Goal: Task Accomplishment & Management: Manage account settings

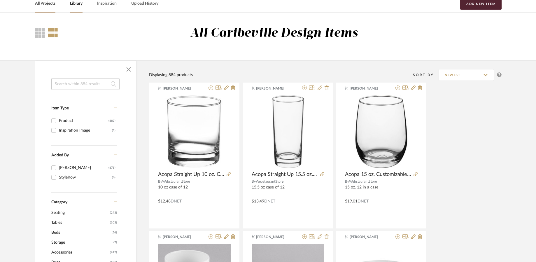
click at [49, 4] on link "All Projects" at bounding box center [45, 4] width 20 height 8
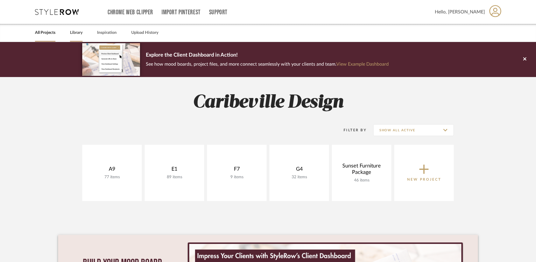
click at [77, 33] on link "Library" at bounding box center [76, 33] width 13 height 8
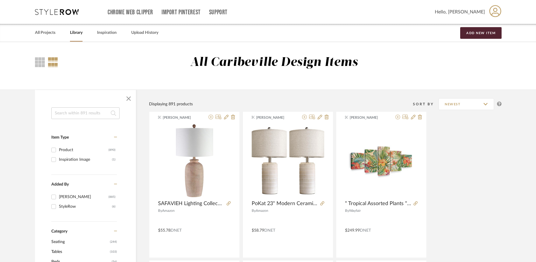
click at [97, 113] on input at bounding box center [85, 113] width 68 height 12
type input "sofa"
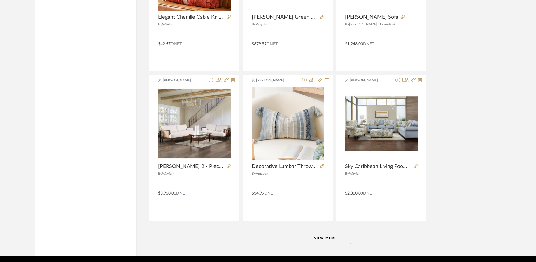
scroll to position [1716, 0]
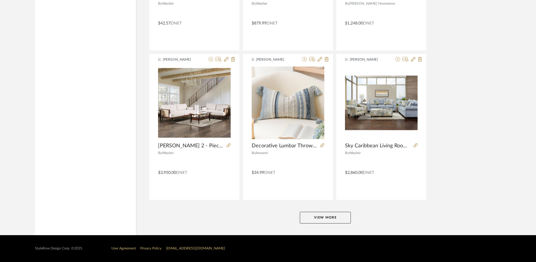
click at [335, 216] on button "View More" at bounding box center [325, 218] width 51 height 12
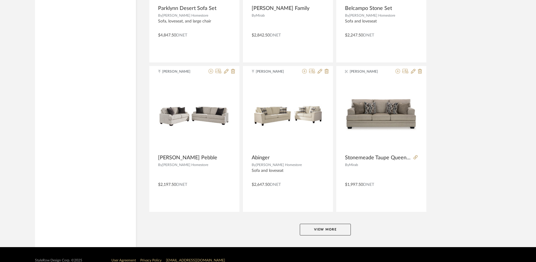
scroll to position [3496, 0]
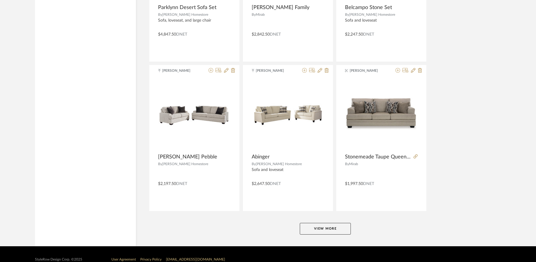
click at [323, 231] on button "View More" at bounding box center [325, 229] width 51 height 12
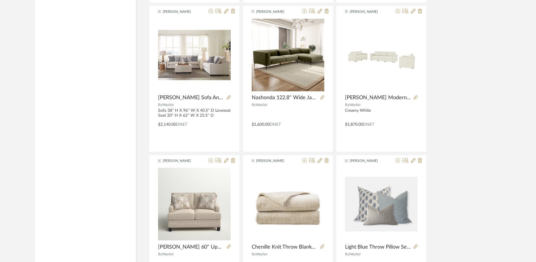
scroll to position [3991, 0]
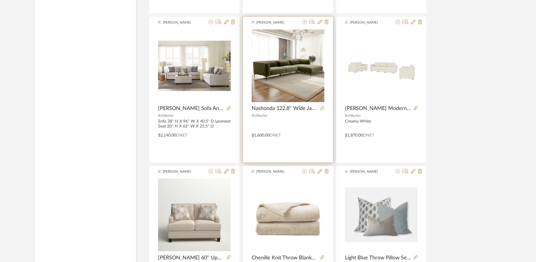
click at [324, 23] on div at bounding box center [314, 23] width 29 height 6
click at [326, 22] on icon at bounding box center [327, 22] width 4 height 5
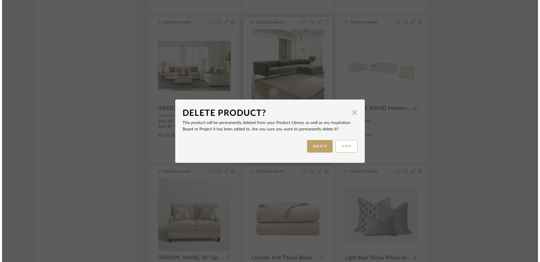
scroll to position [0, 0]
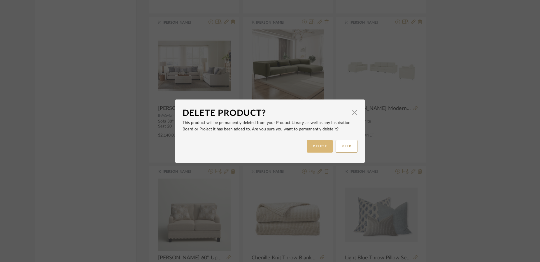
click at [312, 141] on button "DELETE" at bounding box center [320, 146] width 26 height 13
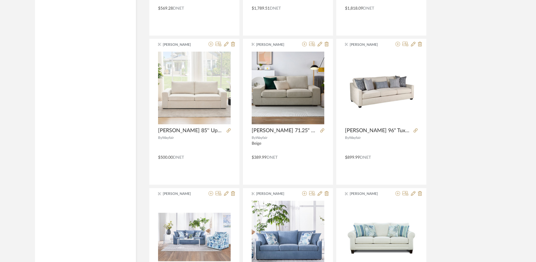
scroll to position [4575, 0]
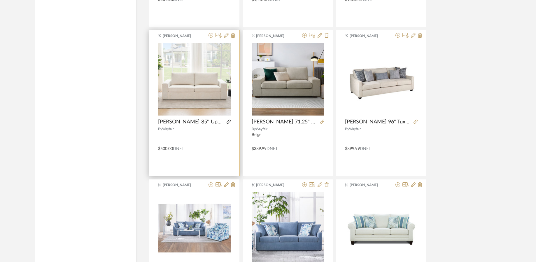
click at [229, 122] on icon at bounding box center [229, 122] width 4 height 4
click at [233, 34] on icon at bounding box center [233, 35] width 4 height 5
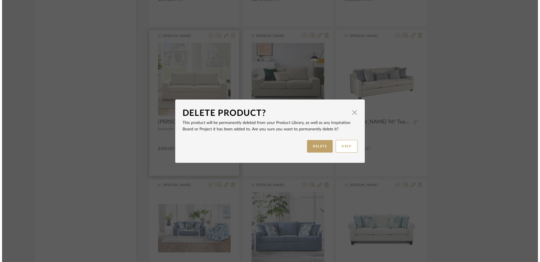
scroll to position [0, 0]
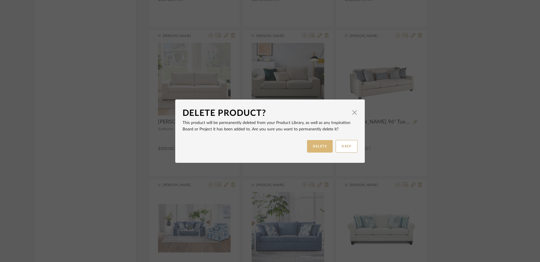
click at [315, 144] on button "DELETE" at bounding box center [320, 146] width 26 height 13
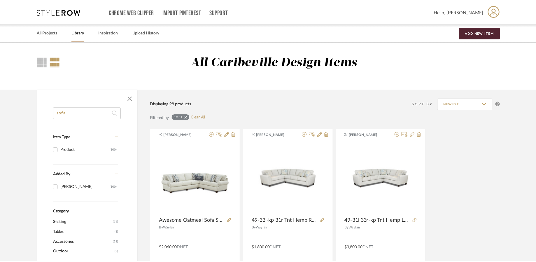
scroll to position [4575, 0]
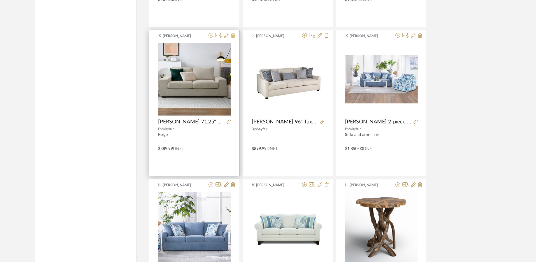
click at [233, 38] on button at bounding box center [233, 36] width 4 height 6
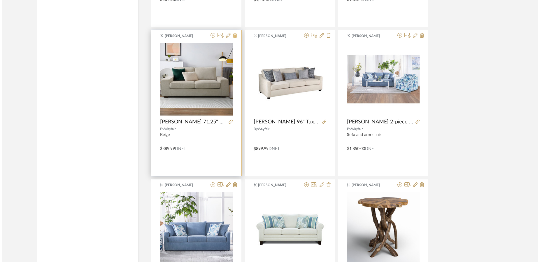
scroll to position [0, 0]
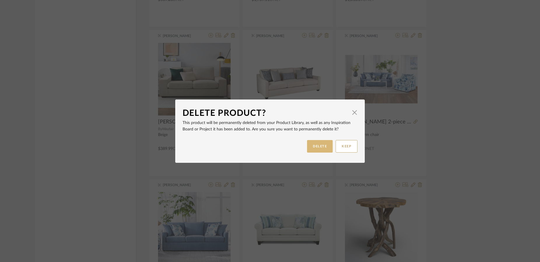
click at [312, 145] on button "DELETE" at bounding box center [320, 146] width 26 height 13
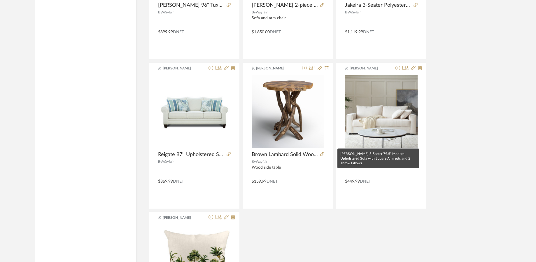
scroll to position [4721, 0]
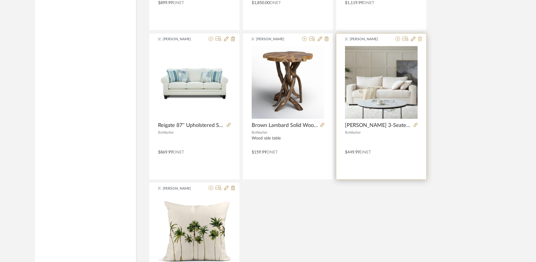
click at [421, 41] on fa-icon at bounding box center [420, 39] width 4 height 5
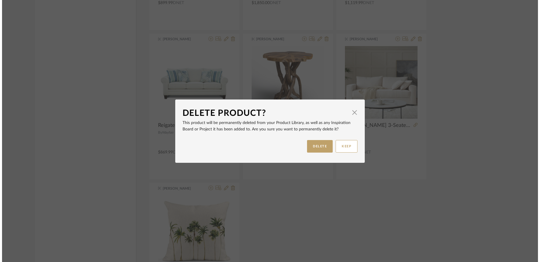
scroll to position [0, 0]
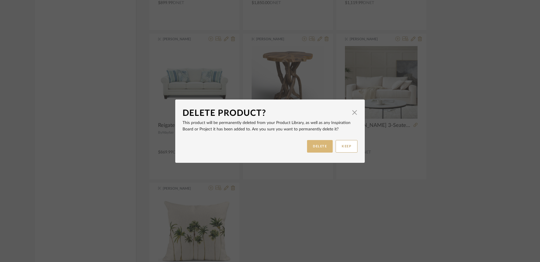
click at [313, 147] on button "DELETE" at bounding box center [320, 146] width 26 height 13
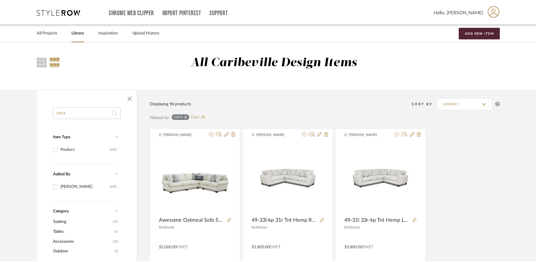
scroll to position [4677, 0]
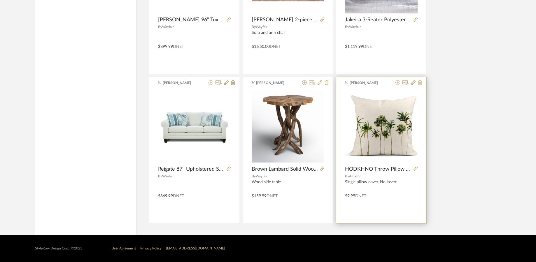
click at [419, 83] on icon at bounding box center [420, 82] width 4 height 5
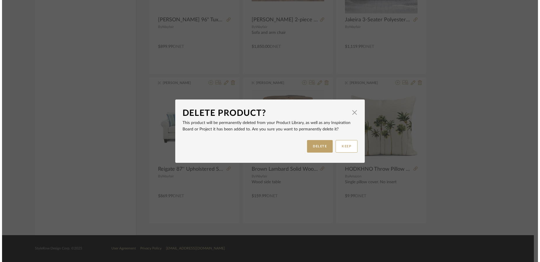
scroll to position [0, 0]
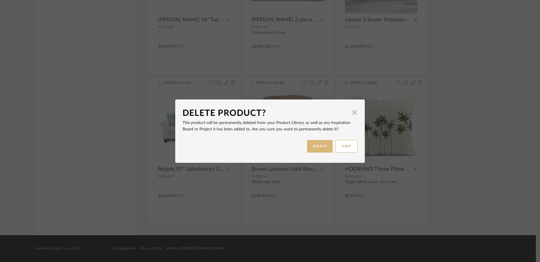
click at [310, 150] on button "DELETE" at bounding box center [320, 146] width 26 height 13
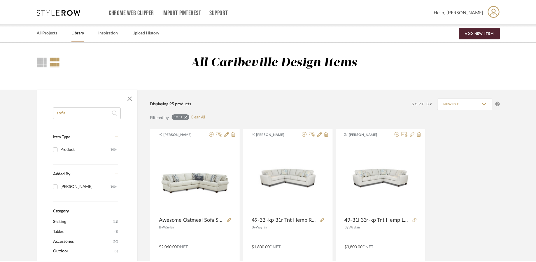
scroll to position [4677, 0]
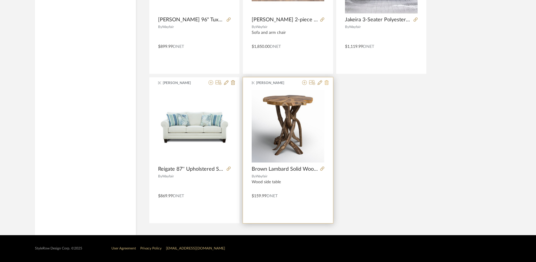
click at [326, 84] on icon at bounding box center [327, 82] width 4 height 5
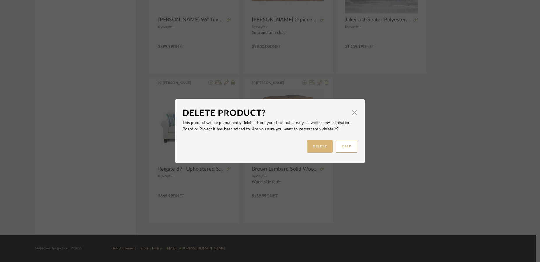
click at [319, 147] on button "DELETE" at bounding box center [320, 146] width 26 height 13
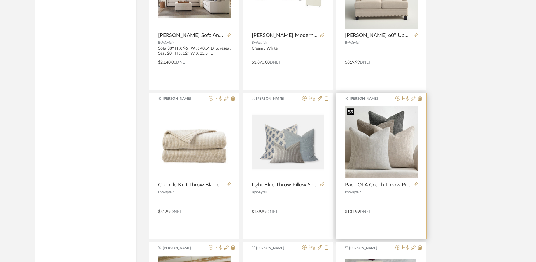
scroll to position [4035, 0]
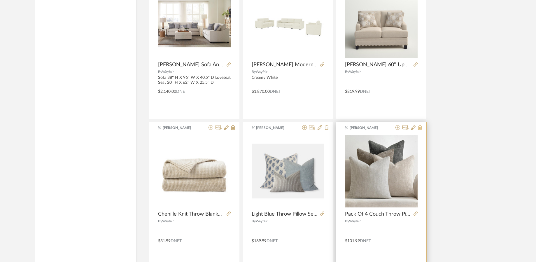
click at [421, 128] on icon at bounding box center [420, 127] width 4 height 5
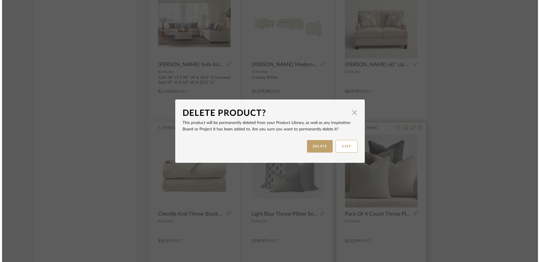
scroll to position [0, 0]
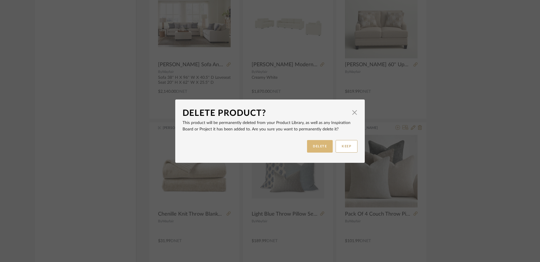
click at [322, 144] on button "DELETE" at bounding box center [320, 146] width 26 height 13
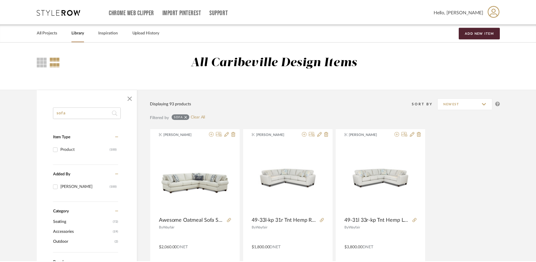
scroll to position [4035, 0]
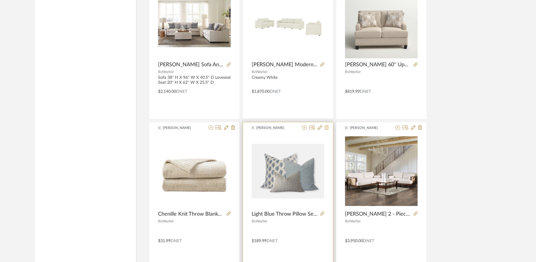
click at [328, 125] on icon at bounding box center [327, 127] width 4 height 5
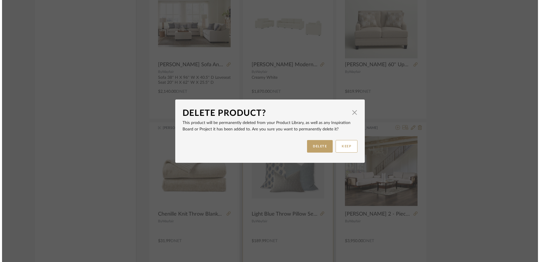
scroll to position [0, 0]
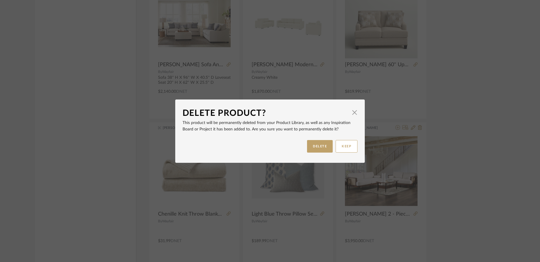
click at [464, 123] on div "Delete Product? × This product will be permanently deleted from your Product Li…" at bounding box center [270, 131] width 540 height 262
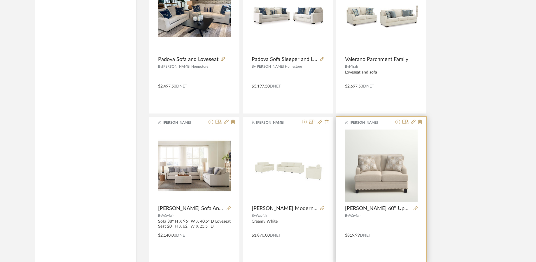
scroll to position [3889, 0]
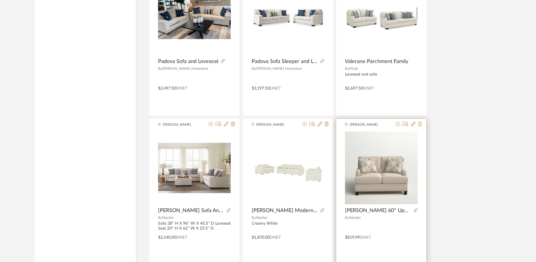
click at [422, 124] on icon at bounding box center [420, 124] width 4 height 5
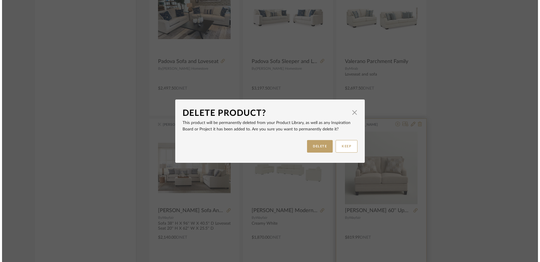
scroll to position [0, 0]
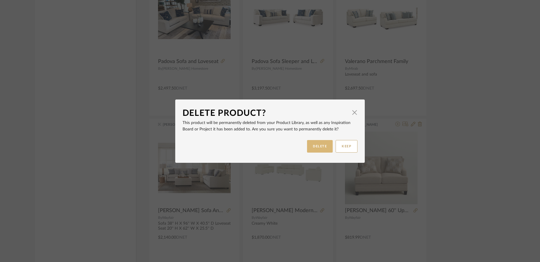
click at [314, 148] on button "DELETE" at bounding box center [320, 146] width 26 height 13
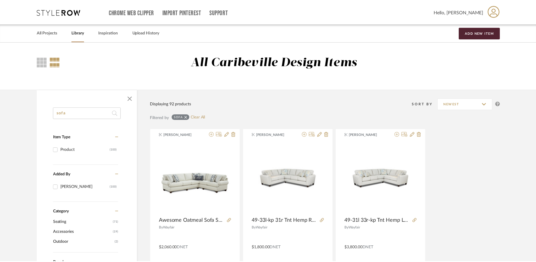
scroll to position [3889, 0]
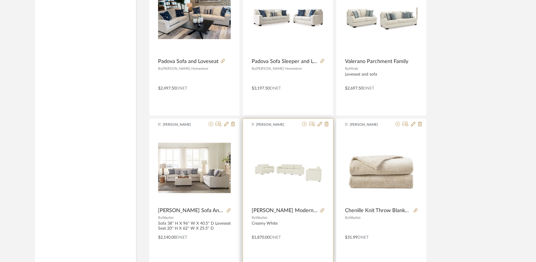
click at [323, 207] on div at bounding box center [321, 210] width 6 height 6
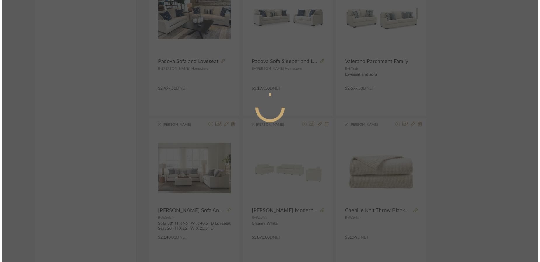
scroll to position [0, 0]
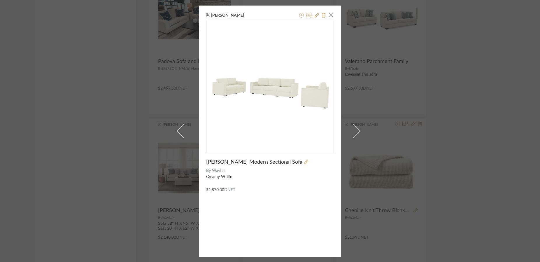
click at [304, 162] on icon at bounding box center [306, 162] width 4 height 4
click at [328, 14] on span "button" at bounding box center [331, 15] width 12 height 12
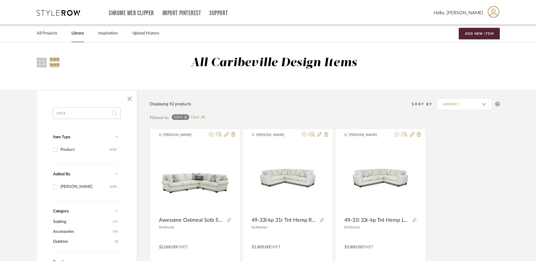
scroll to position [3889, 0]
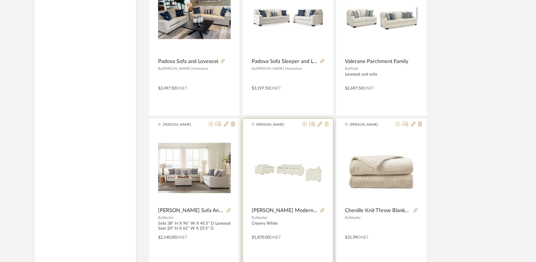
click at [326, 126] on fa-icon at bounding box center [327, 124] width 4 height 5
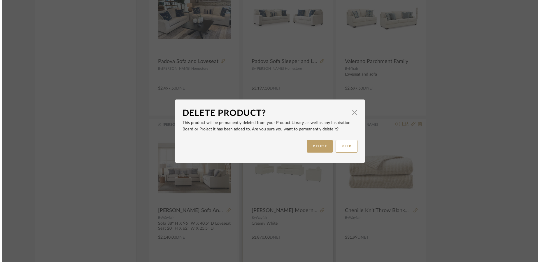
scroll to position [0, 0]
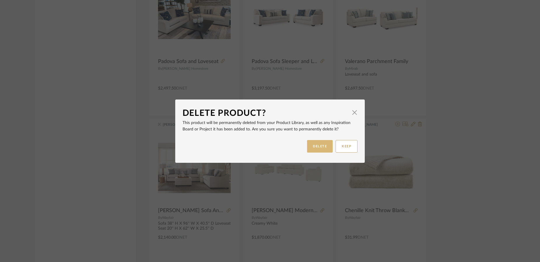
click at [324, 142] on button "DELETE" at bounding box center [320, 146] width 26 height 13
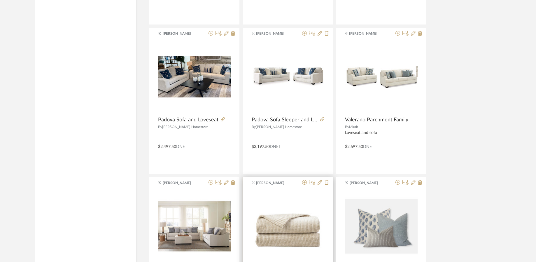
scroll to position [3743, 0]
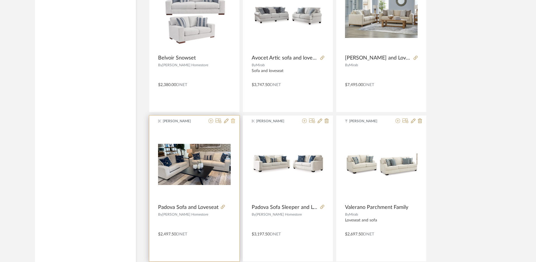
click at [235, 122] on icon at bounding box center [233, 120] width 4 height 5
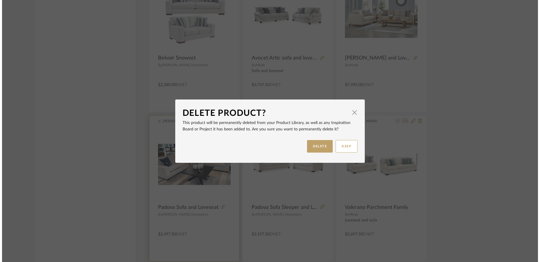
scroll to position [0, 0]
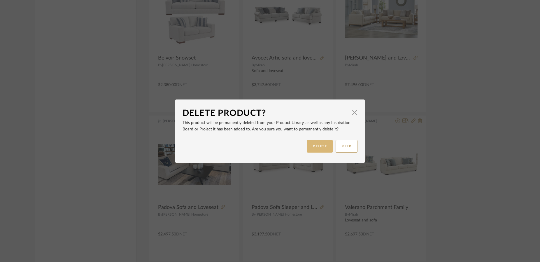
click at [312, 146] on button "DELETE" at bounding box center [320, 146] width 26 height 13
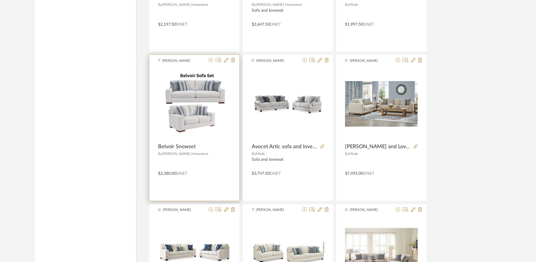
scroll to position [3656, 0]
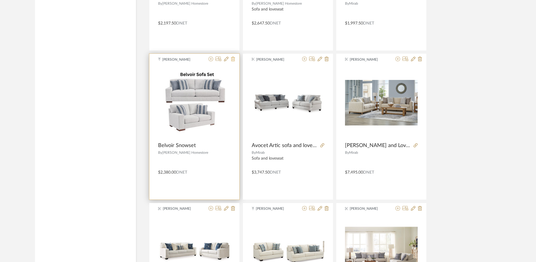
click at [231, 58] on icon at bounding box center [233, 59] width 4 height 5
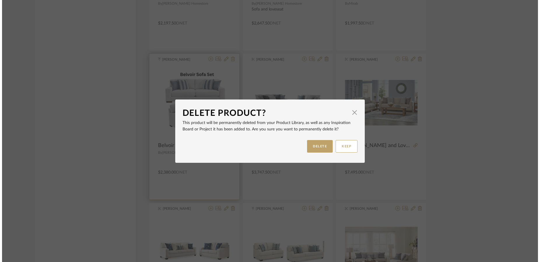
scroll to position [0, 0]
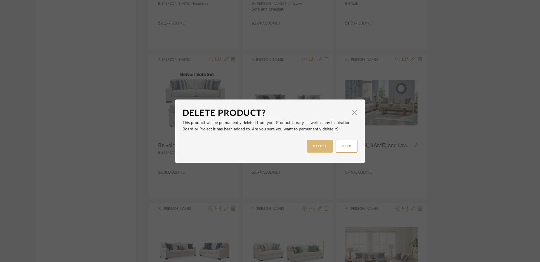
click at [307, 145] on button "DELETE" at bounding box center [320, 146] width 26 height 13
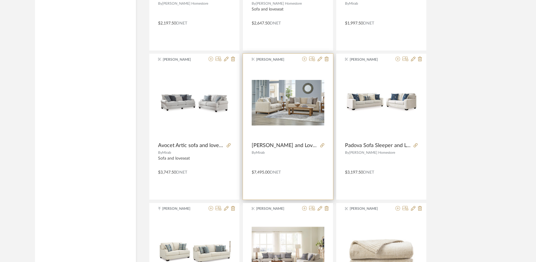
scroll to position [3627, 0]
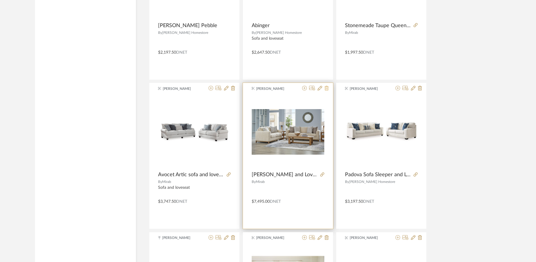
click at [327, 89] on icon at bounding box center [327, 88] width 4 height 5
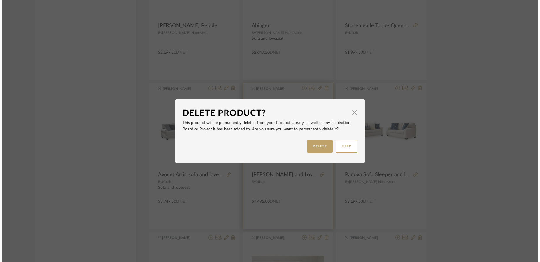
scroll to position [0, 0]
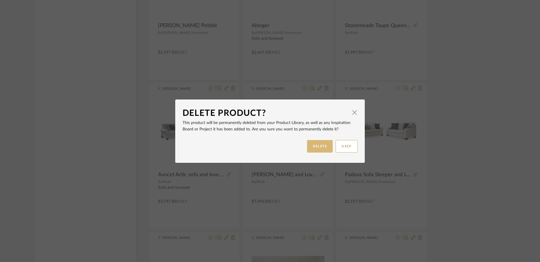
click at [320, 141] on button "DELETE" at bounding box center [320, 146] width 26 height 13
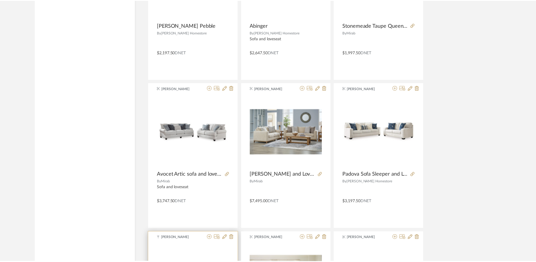
scroll to position [3627, 0]
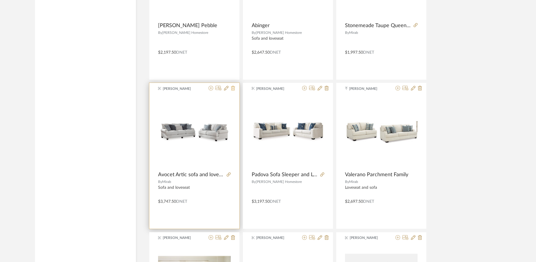
click at [232, 90] on icon at bounding box center [233, 88] width 4 height 5
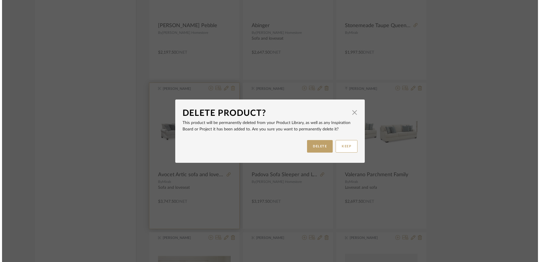
scroll to position [0, 0]
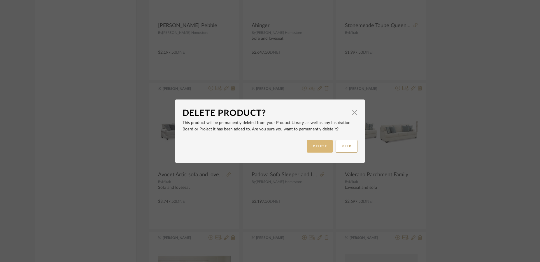
click at [324, 146] on button "DELETE" at bounding box center [320, 146] width 26 height 13
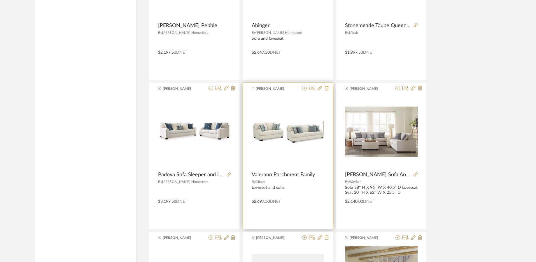
scroll to position [3598, 0]
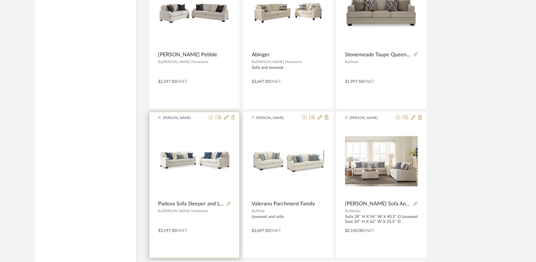
click at [234, 117] on icon at bounding box center [233, 117] width 4 height 5
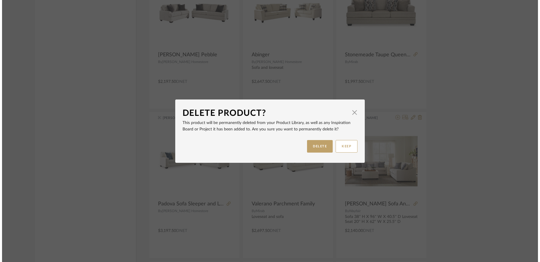
scroll to position [0, 0]
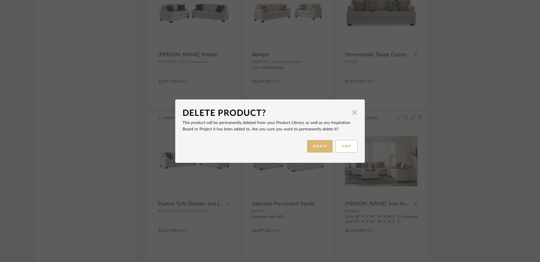
click at [317, 148] on button "DELETE" at bounding box center [320, 146] width 26 height 13
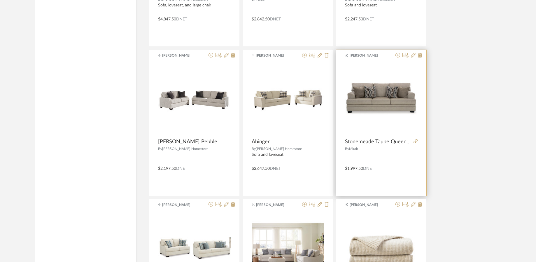
scroll to position [3510, 0]
click at [420, 57] on icon at bounding box center [420, 55] width 4 height 5
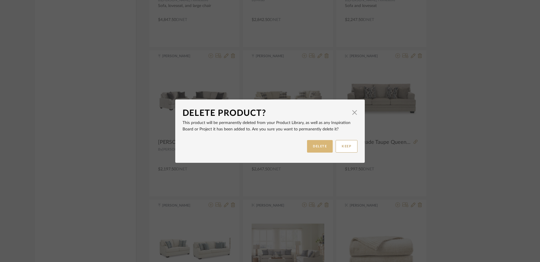
click at [309, 144] on button "DELETE" at bounding box center [320, 146] width 26 height 13
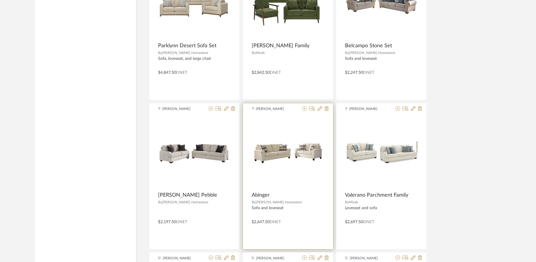
scroll to position [3452, 0]
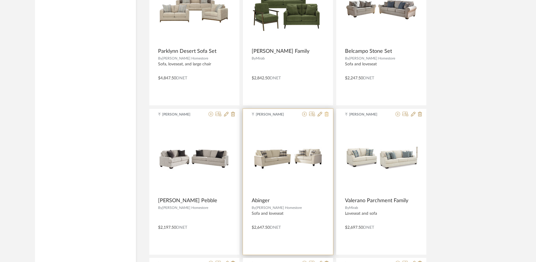
click at [325, 114] on icon at bounding box center [327, 114] width 4 height 5
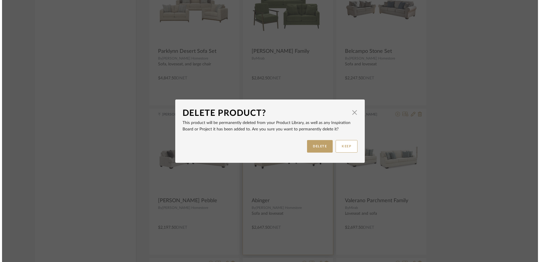
scroll to position [0, 0]
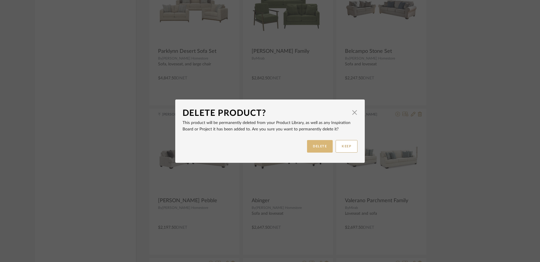
click at [317, 145] on button "DELETE" at bounding box center [320, 146] width 26 height 13
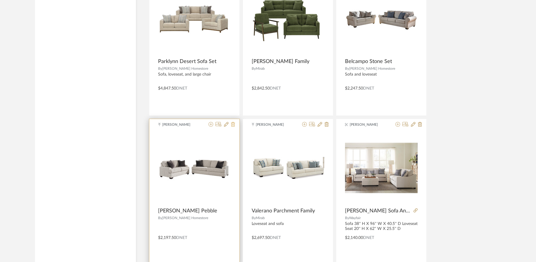
scroll to position [3452, 0]
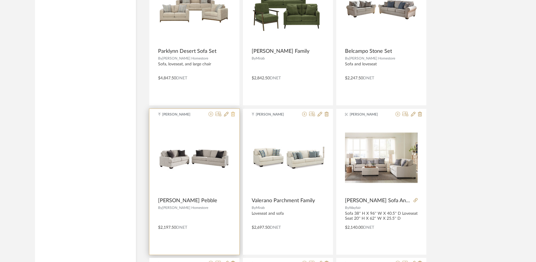
click at [232, 115] on icon at bounding box center [233, 114] width 4 height 5
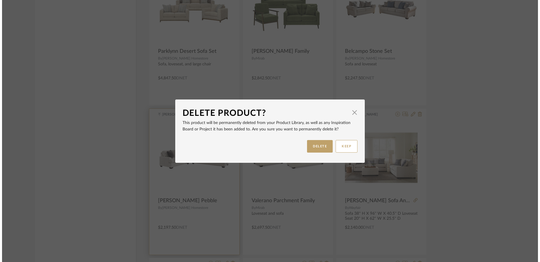
scroll to position [0, 0]
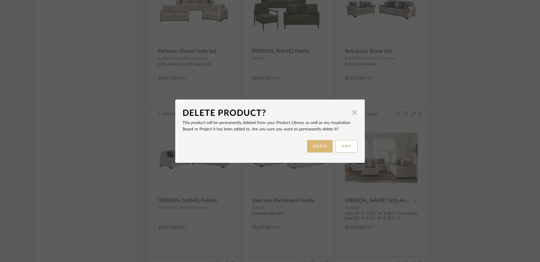
click at [318, 148] on button "DELETE" at bounding box center [320, 146] width 26 height 13
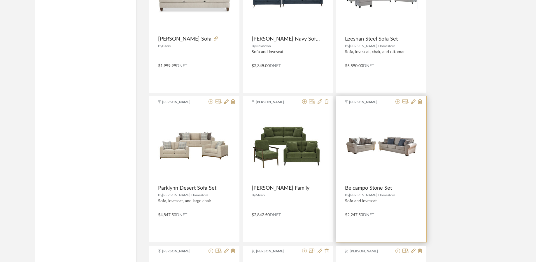
scroll to position [3306, 0]
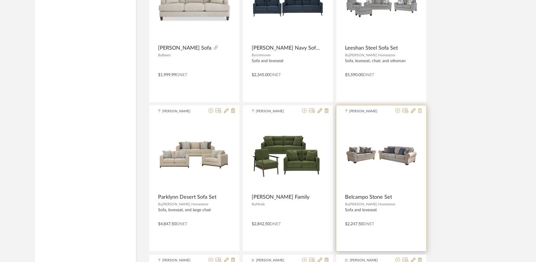
click at [421, 111] on icon at bounding box center [420, 110] width 4 height 5
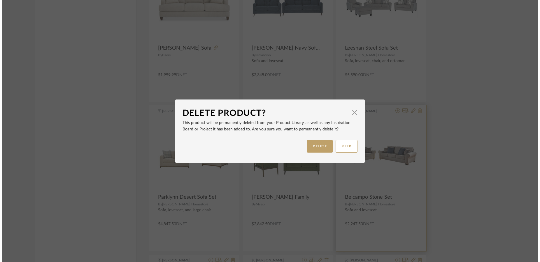
scroll to position [0, 0]
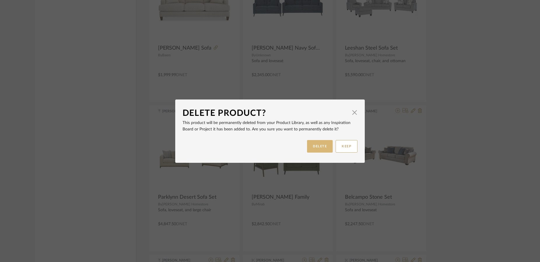
click at [315, 146] on button "DELETE" at bounding box center [320, 146] width 26 height 13
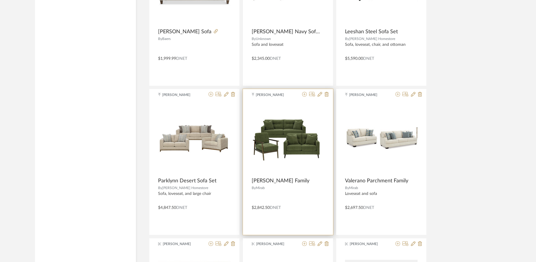
scroll to position [3335, 0]
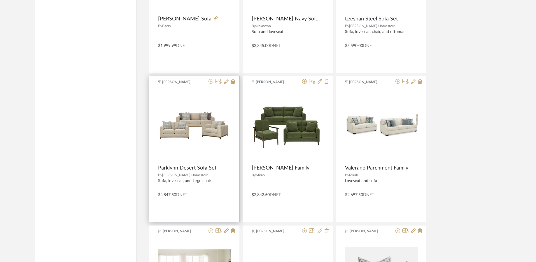
click at [230, 85] on div "[PERSON_NAME] Parklynn Desert Sofa Set By [PERSON_NAME] Homestore Sofa, lovesea…" at bounding box center [194, 149] width 90 height 146
click at [233, 83] on icon at bounding box center [233, 81] width 4 height 5
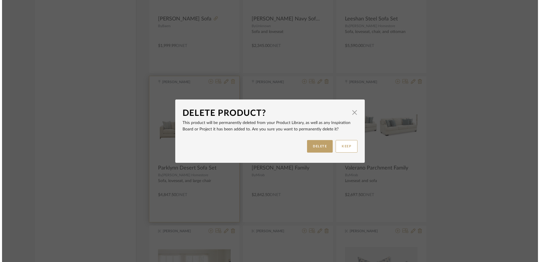
scroll to position [0, 0]
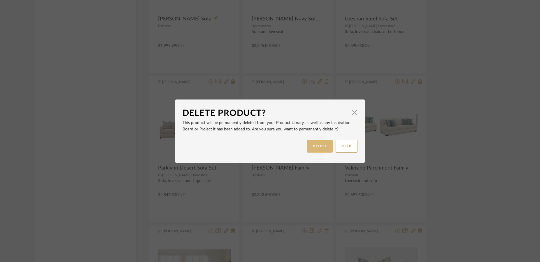
click at [312, 148] on button "DELETE" at bounding box center [320, 146] width 26 height 13
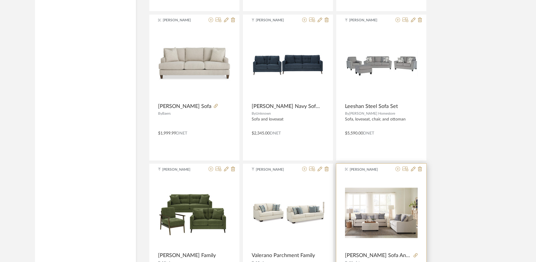
scroll to position [3189, 0]
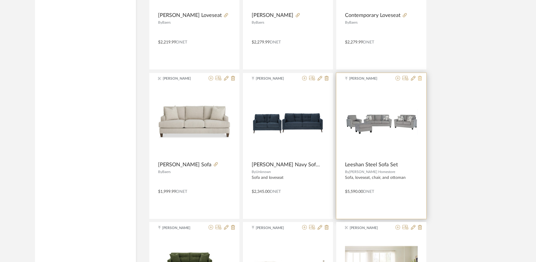
click at [419, 77] on icon at bounding box center [420, 78] width 4 height 5
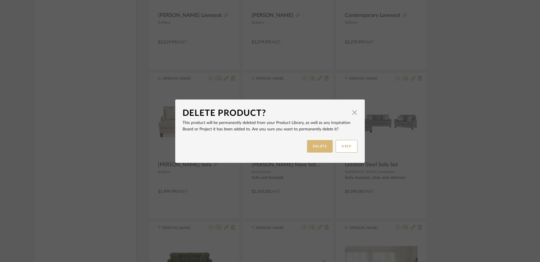
click at [319, 145] on button "DELETE" at bounding box center [320, 146] width 26 height 13
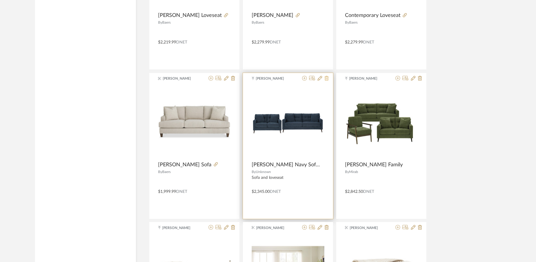
scroll to position [3160, 0]
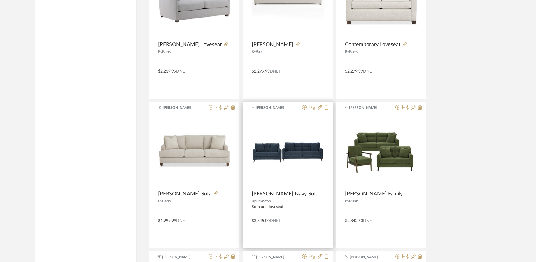
click at [328, 107] on icon at bounding box center [327, 107] width 4 height 5
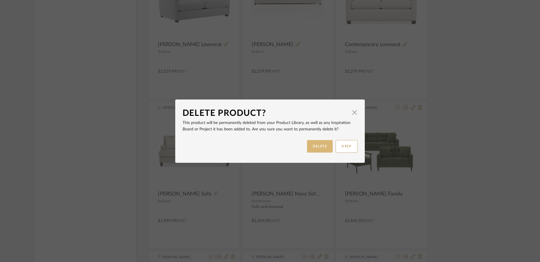
click at [314, 142] on button "DELETE" at bounding box center [320, 146] width 26 height 13
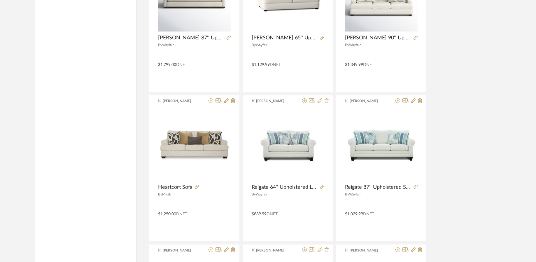
scroll to position [2839, 0]
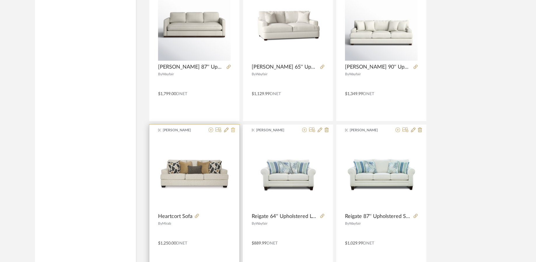
click at [231, 131] on icon at bounding box center [233, 129] width 4 height 5
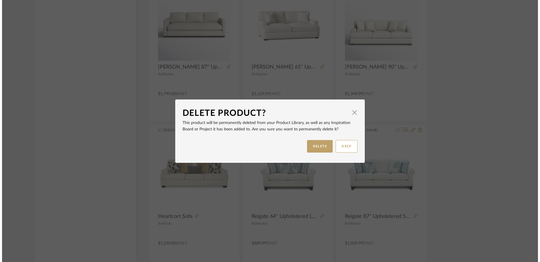
scroll to position [0, 0]
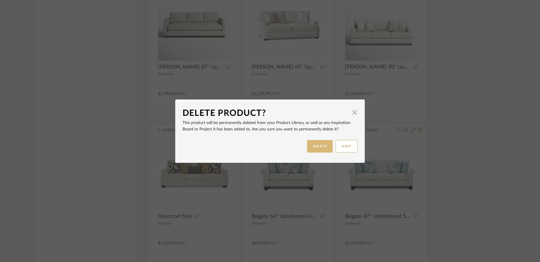
click at [311, 147] on button "DELETE" at bounding box center [320, 146] width 26 height 13
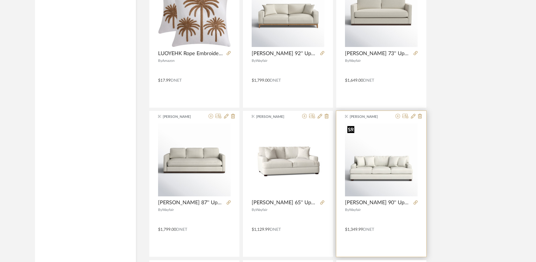
scroll to position [2693, 0]
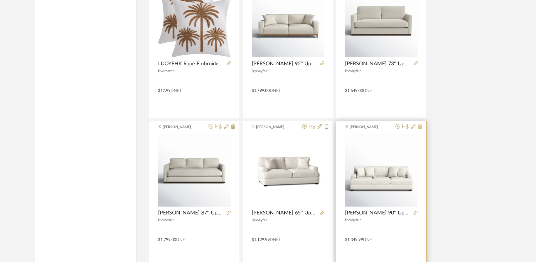
click at [419, 124] on icon at bounding box center [420, 126] width 4 height 5
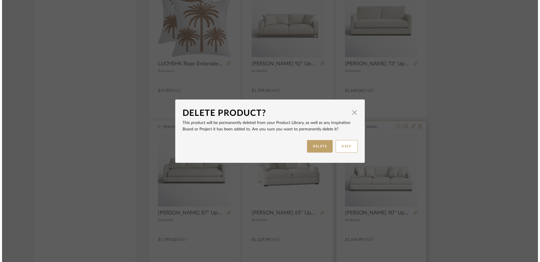
scroll to position [0, 0]
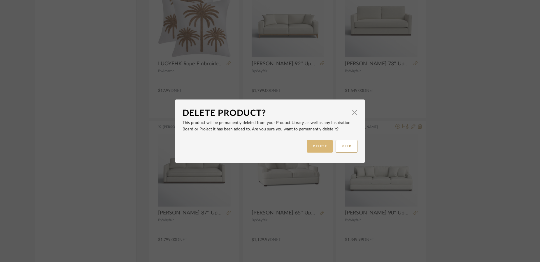
click at [322, 149] on button "DELETE" at bounding box center [320, 146] width 26 height 13
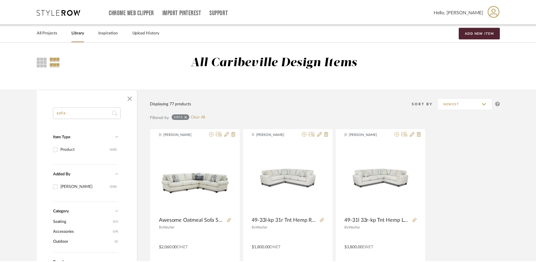
scroll to position [2693, 0]
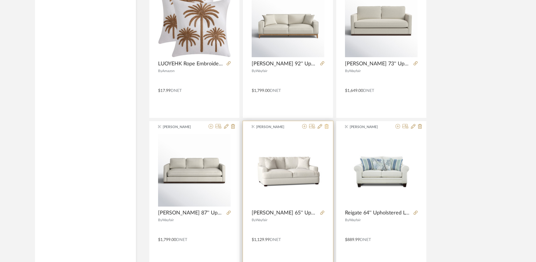
click at [328, 124] on icon at bounding box center [327, 126] width 4 height 5
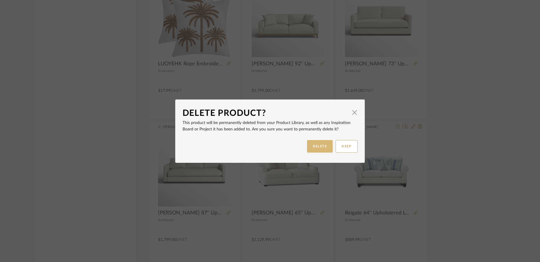
click at [321, 142] on button "DELETE" at bounding box center [320, 146] width 26 height 13
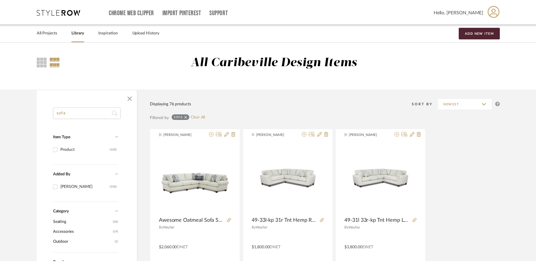
scroll to position [2693, 0]
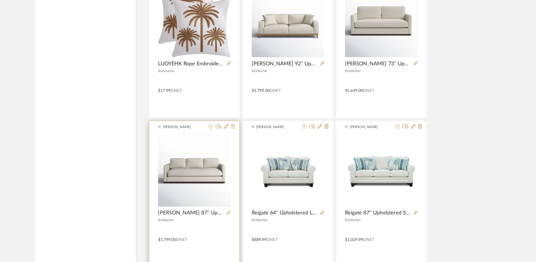
click at [232, 125] on icon at bounding box center [233, 126] width 4 height 5
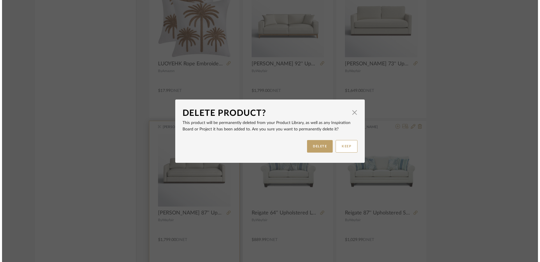
scroll to position [0, 0]
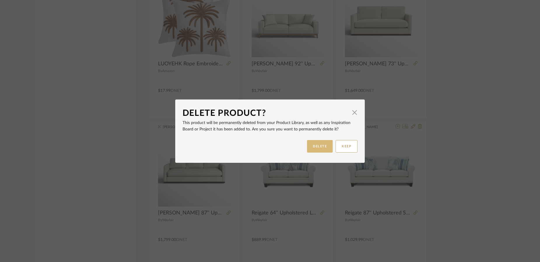
click at [310, 148] on button "DELETE" at bounding box center [320, 146] width 26 height 13
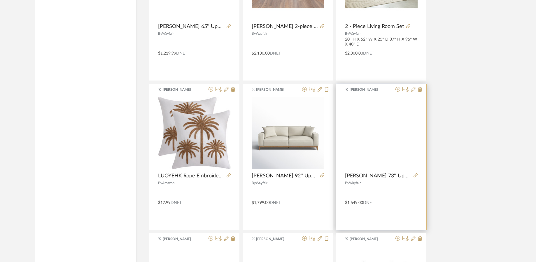
scroll to position [2577, 0]
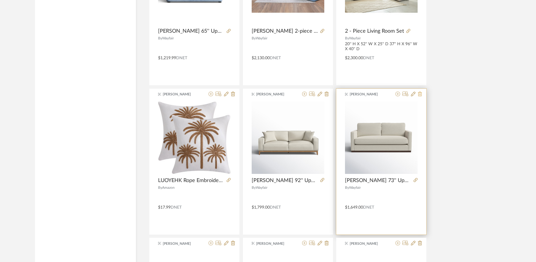
click at [420, 95] on icon at bounding box center [420, 94] width 4 height 5
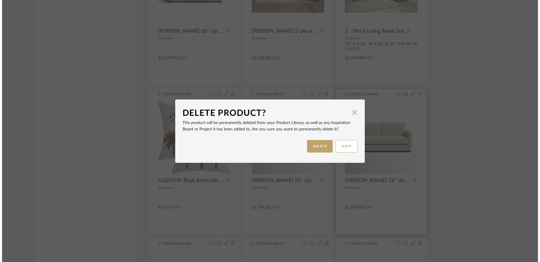
scroll to position [0, 0]
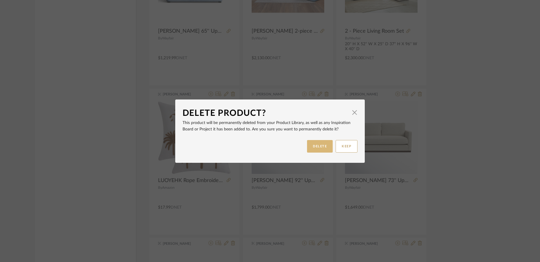
click at [321, 144] on button "DELETE" at bounding box center [320, 146] width 26 height 13
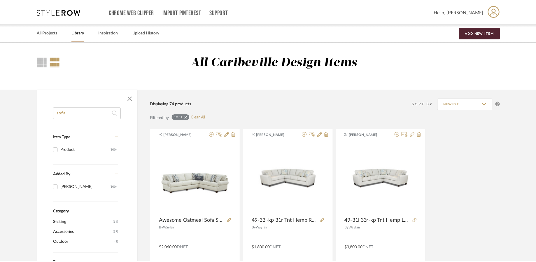
scroll to position [2577, 0]
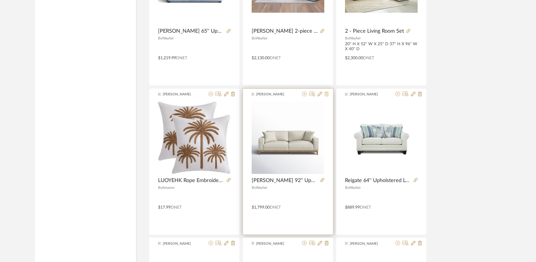
click at [326, 97] on button at bounding box center [327, 95] width 4 height 6
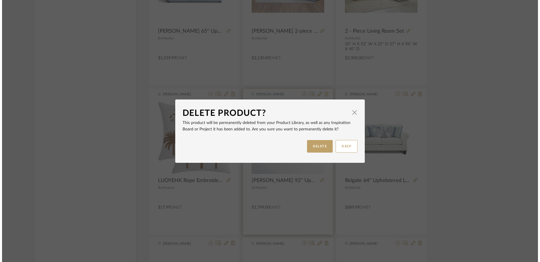
scroll to position [0, 0]
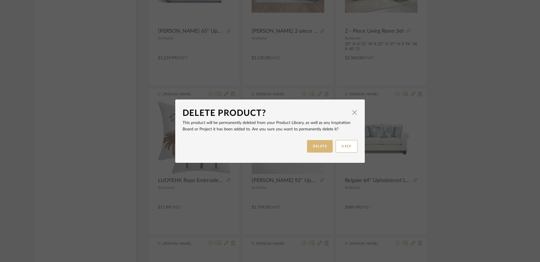
click at [314, 147] on button "DELETE" at bounding box center [320, 146] width 26 height 13
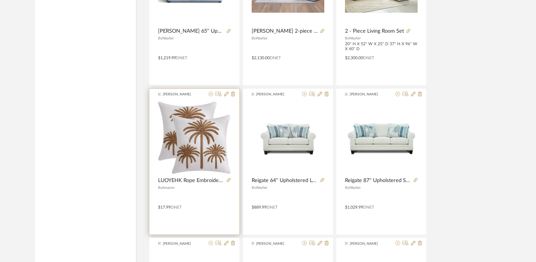
scroll to position [2547, 0]
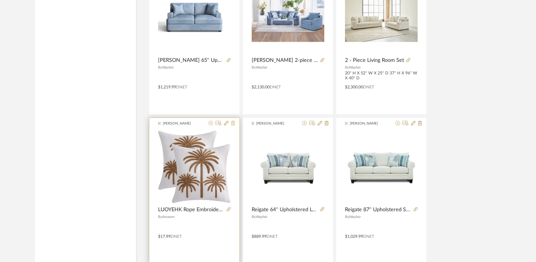
click at [233, 122] on icon at bounding box center [233, 123] width 4 height 5
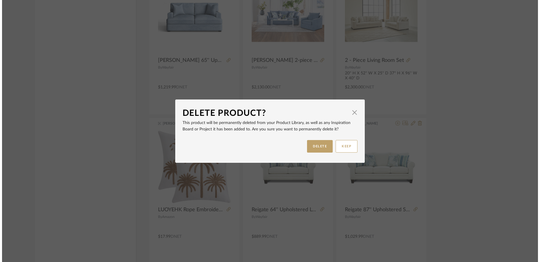
scroll to position [0, 0]
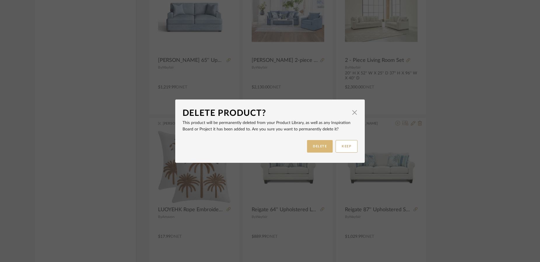
click at [317, 148] on button "DELETE" at bounding box center [320, 146] width 26 height 13
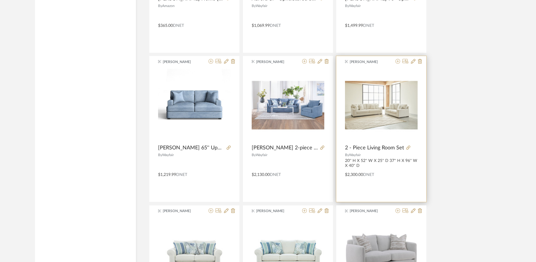
scroll to position [2431, 0]
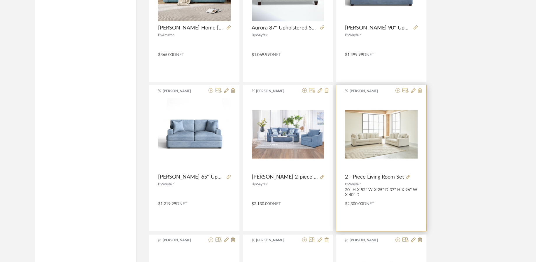
click at [420, 91] on icon at bounding box center [420, 90] width 4 height 5
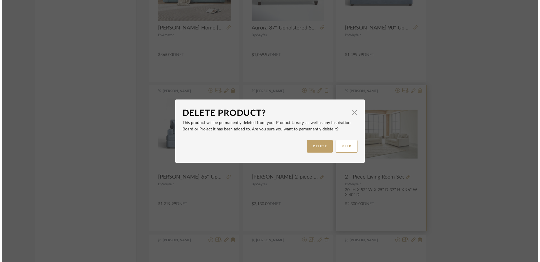
scroll to position [0, 0]
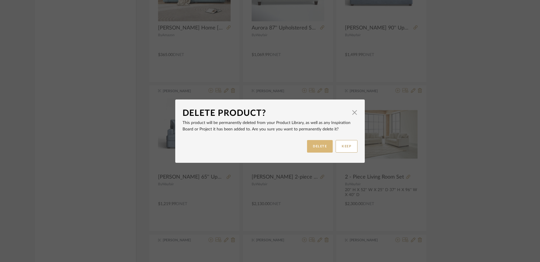
click at [311, 145] on button "DELETE" at bounding box center [320, 146] width 26 height 13
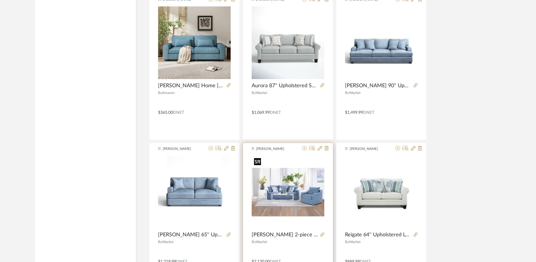
scroll to position [2372, 0]
click at [326, 151] on icon at bounding box center [327, 148] width 4 height 5
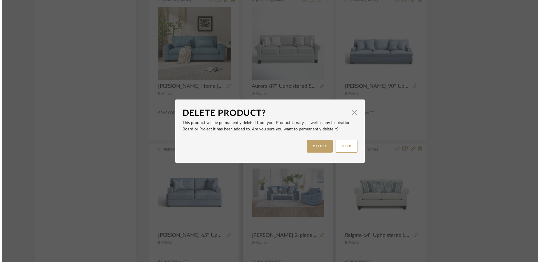
scroll to position [0, 0]
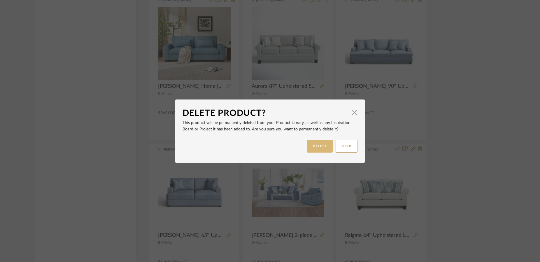
click at [320, 148] on button "DELETE" at bounding box center [320, 146] width 26 height 13
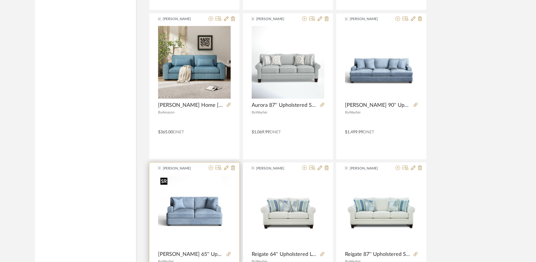
scroll to position [2343, 0]
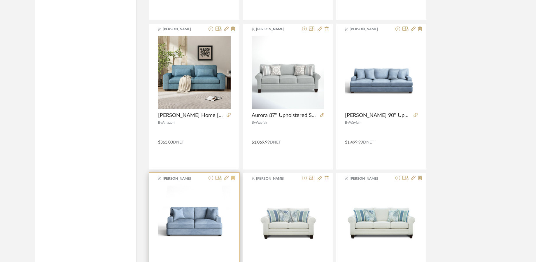
click at [235, 176] on div "[PERSON_NAME] [PERSON_NAME] 65'' Upholstered Loveseat By Wayfair $1,219.99 DNET" at bounding box center [194, 246] width 90 height 146
click at [235, 177] on icon at bounding box center [233, 178] width 4 height 5
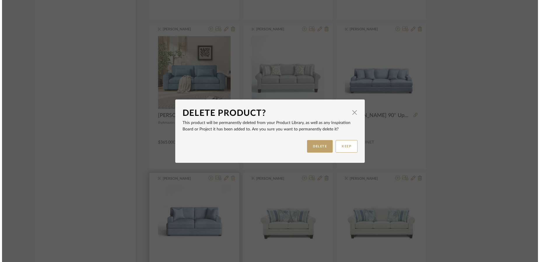
scroll to position [0, 0]
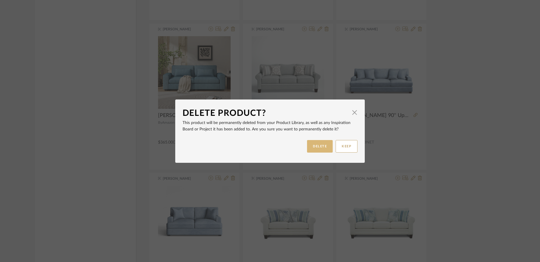
click at [316, 143] on button "DELETE" at bounding box center [320, 146] width 26 height 13
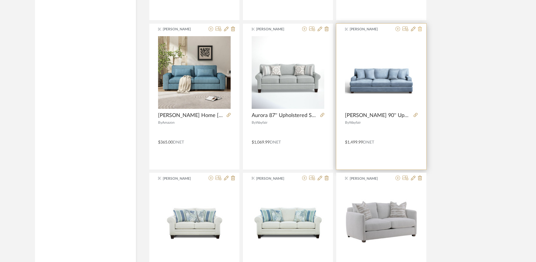
click at [420, 28] on icon at bounding box center [420, 29] width 4 height 5
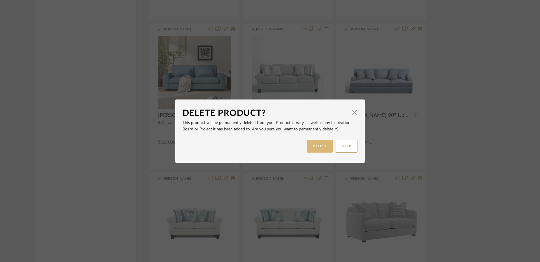
click at [312, 150] on button "DELETE" at bounding box center [320, 146] width 26 height 13
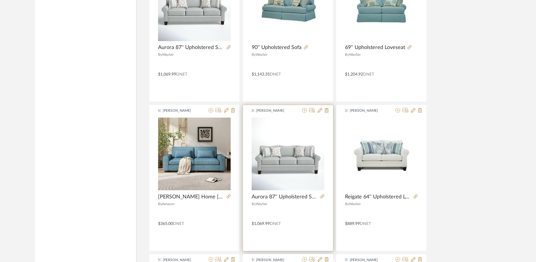
scroll to position [2285, 0]
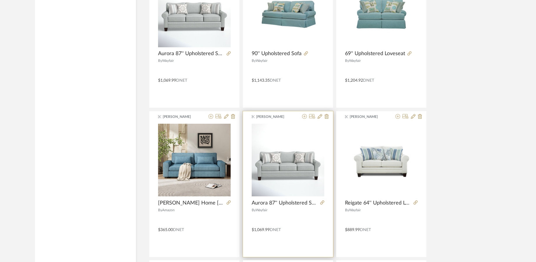
click at [329, 118] on div "[PERSON_NAME]" at bounding box center [288, 117] width 90 height 6
click at [328, 118] on icon at bounding box center [327, 116] width 4 height 5
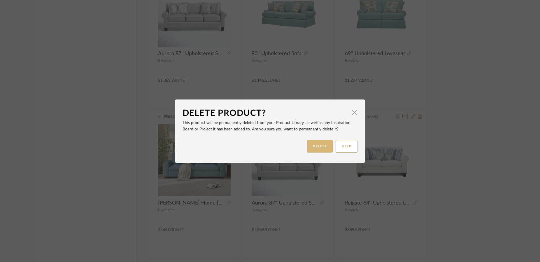
click at [324, 146] on button "DELETE" at bounding box center [320, 146] width 26 height 13
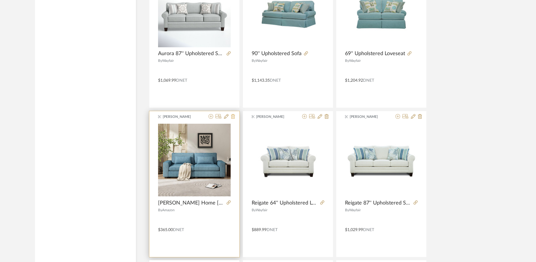
click at [233, 117] on icon at bounding box center [233, 116] width 4 height 5
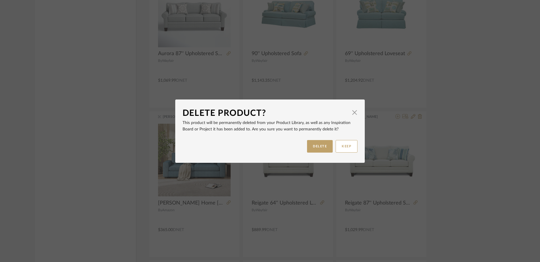
click at [304, 148] on div "KEEP DELETE" at bounding box center [270, 146] width 175 height 18
click at [305, 148] on div "KEEP DELETE" at bounding box center [270, 146] width 175 height 18
click at [308, 147] on button "DELETE" at bounding box center [320, 146] width 26 height 13
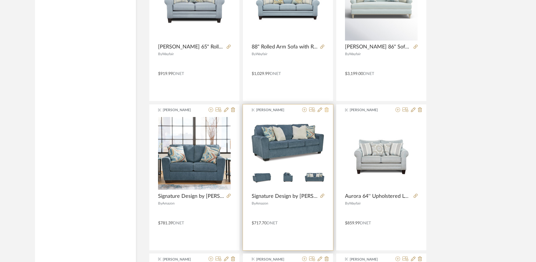
click at [325, 108] on icon at bounding box center [327, 109] width 4 height 5
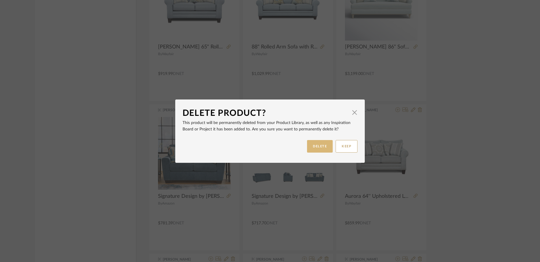
click at [308, 148] on button "DELETE" at bounding box center [320, 146] width 26 height 13
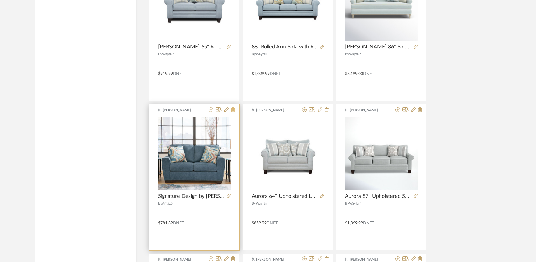
click at [231, 110] on icon at bounding box center [233, 109] width 4 height 5
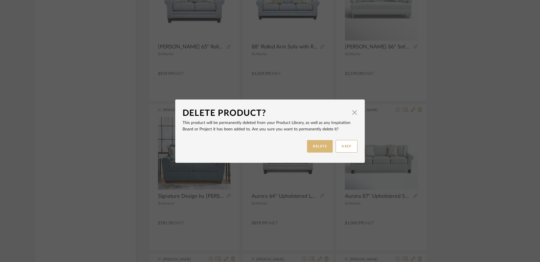
click at [313, 145] on button "DELETE" at bounding box center [320, 146] width 26 height 13
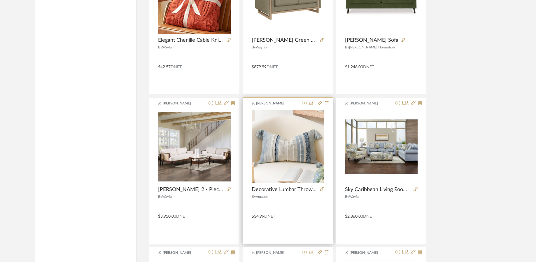
click at [323, 105] on div at bounding box center [314, 104] width 29 height 6
click at [326, 103] on icon at bounding box center [327, 103] width 4 height 5
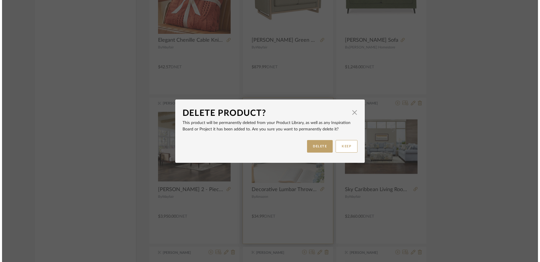
scroll to position [0, 0]
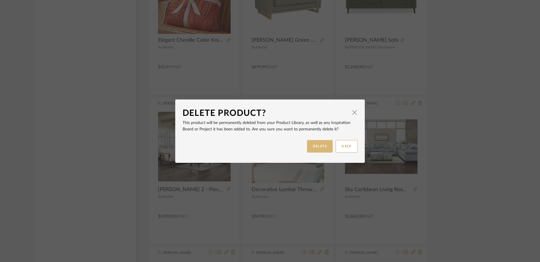
click at [319, 143] on button "DELETE" at bounding box center [320, 146] width 26 height 13
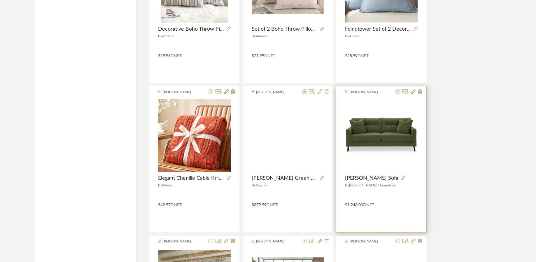
scroll to position [1527, 0]
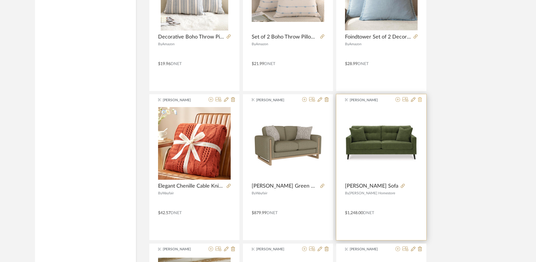
click at [420, 98] on icon at bounding box center [420, 99] width 4 height 5
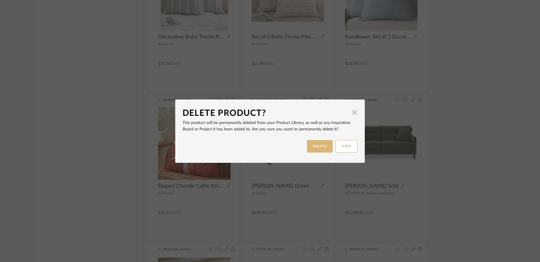
click at [320, 143] on button "DELETE" at bounding box center [320, 146] width 26 height 13
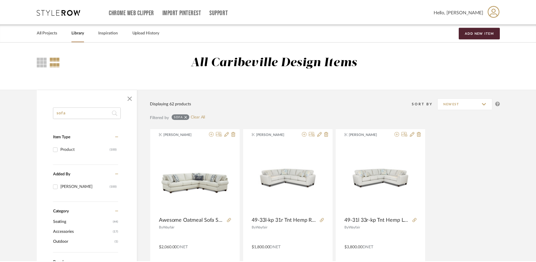
scroll to position [1527, 0]
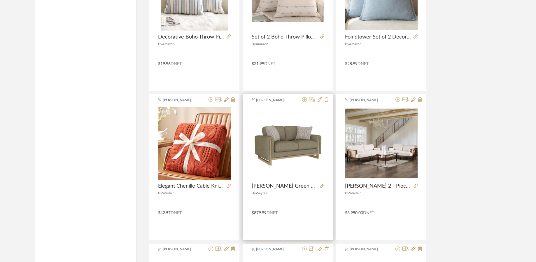
click at [329, 100] on div "[PERSON_NAME]" at bounding box center [288, 100] width 90 height 6
click at [327, 100] on icon at bounding box center [327, 99] width 4 height 5
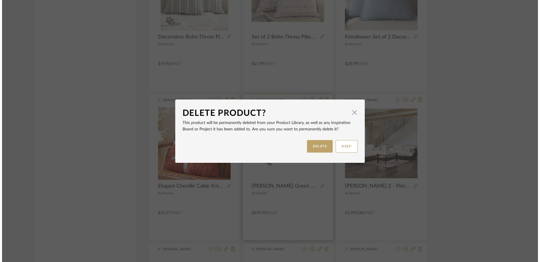
scroll to position [0, 0]
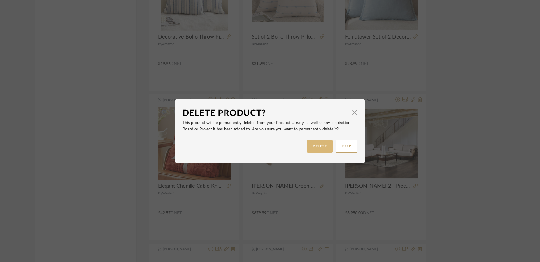
click at [320, 146] on button "DELETE" at bounding box center [320, 146] width 26 height 13
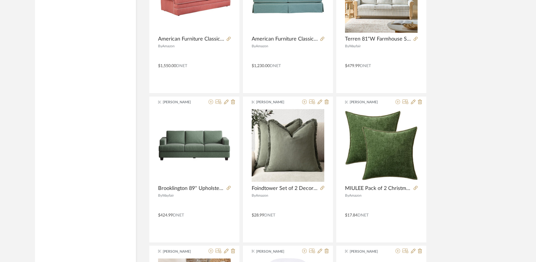
scroll to position [1060, 0]
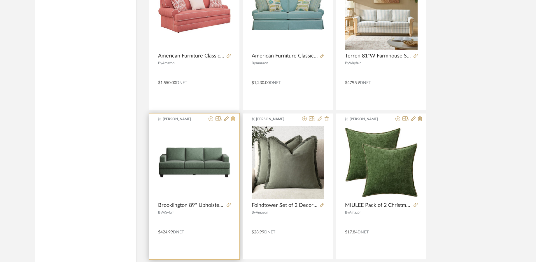
click at [232, 119] on icon at bounding box center [233, 118] width 4 height 5
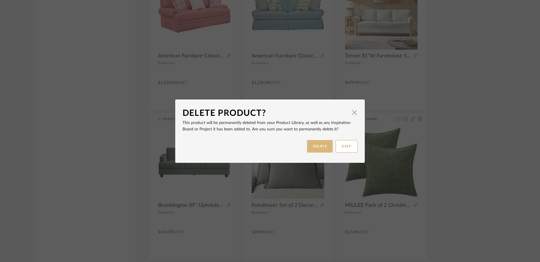
click at [312, 145] on button "DELETE" at bounding box center [320, 146] width 26 height 13
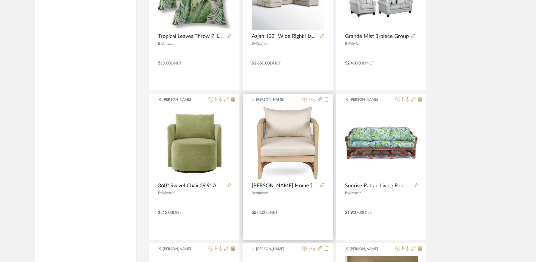
scroll to position [768, 0]
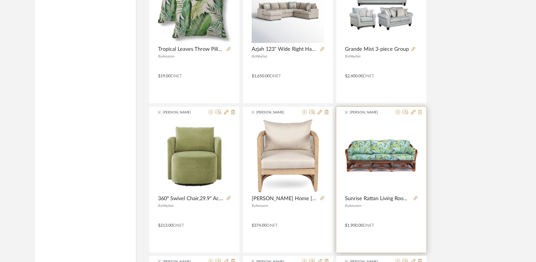
click at [421, 113] on icon at bounding box center [420, 112] width 4 height 5
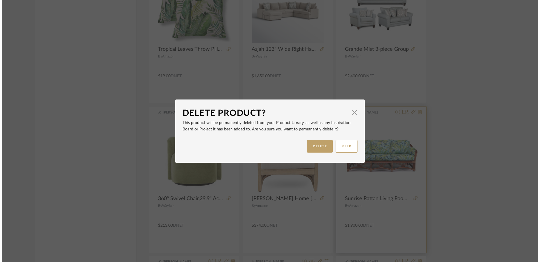
scroll to position [0, 0]
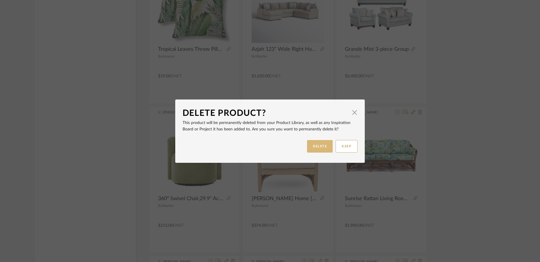
click at [321, 146] on button "DELETE" at bounding box center [320, 146] width 26 height 13
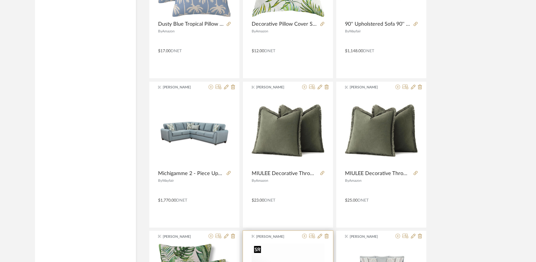
scroll to position [476, 0]
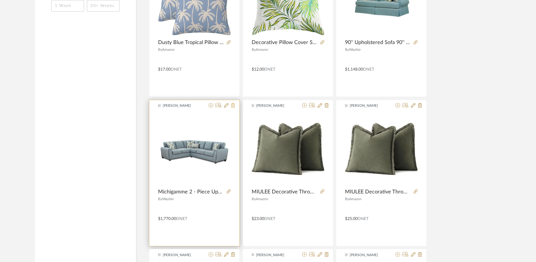
click at [235, 106] on icon at bounding box center [233, 105] width 4 height 5
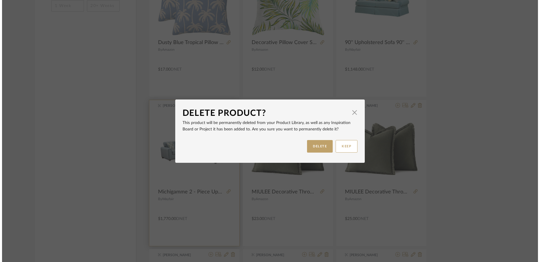
scroll to position [0, 0]
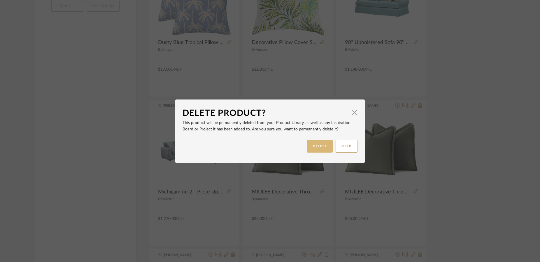
click at [323, 145] on button "DELETE" at bounding box center [320, 146] width 26 height 13
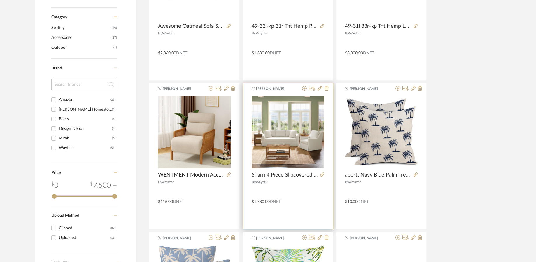
scroll to position [185, 0]
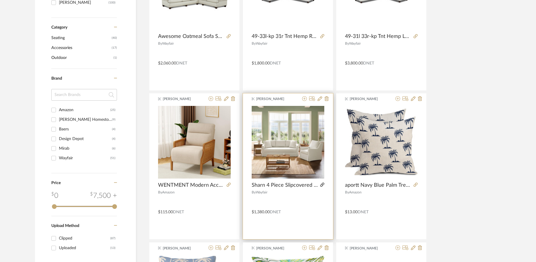
click at [322, 183] on icon at bounding box center [322, 185] width 4 height 4
click at [325, 98] on icon at bounding box center [327, 98] width 4 height 5
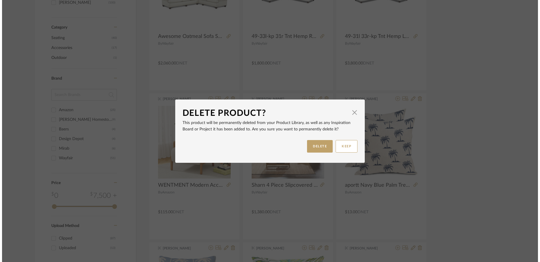
scroll to position [0, 0]
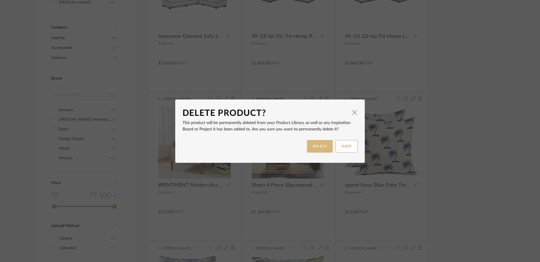
click at [316, 143] on button "DELETE" at bounding box center [320, 146] width 26 height 13
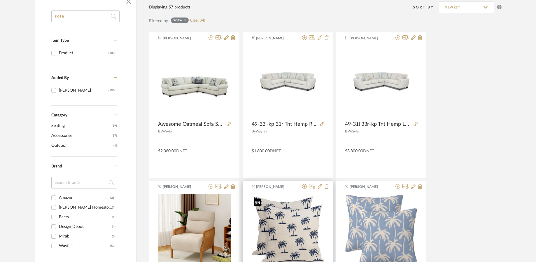
scroll to position [39, 0]
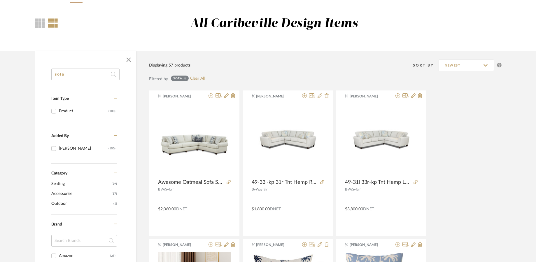
drag, startPoint x: 84, startPoint y: 72, endPoint x: 36, endPoint y: 68, distance: 48.3
type input "swivel"
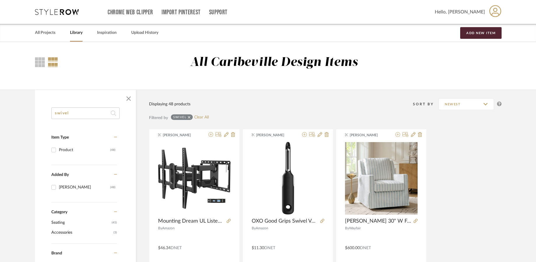
drag, startPoint x: 84, startPoint y: 114, endPoint x: 43, endPoint y: 111, distance: 41.0
type input "lamp"
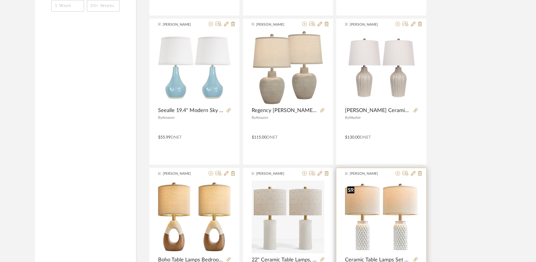
scroll to position [379, 0]
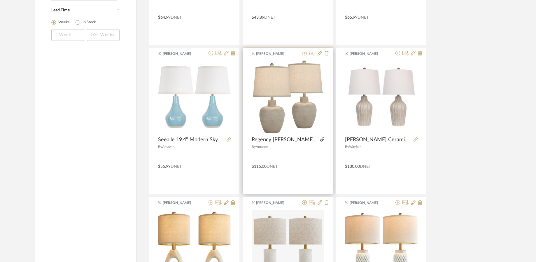
click at [323, 139] on icon at bounding box center [322, 139] width 4 height 4
click at [327, 52] on icon at bounding box center [327, 53] width 4 height 5
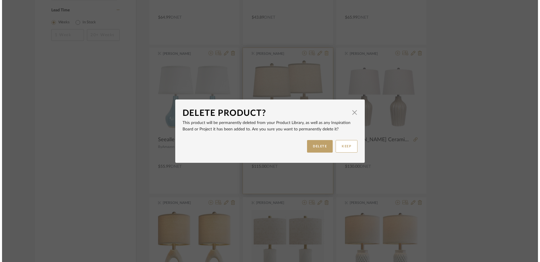
scroll to position [0, 0]
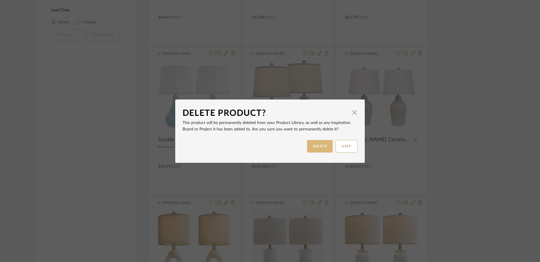
click at [325, 146] on button "DELETE" at bounding box center [320, 146] width 26 height 13
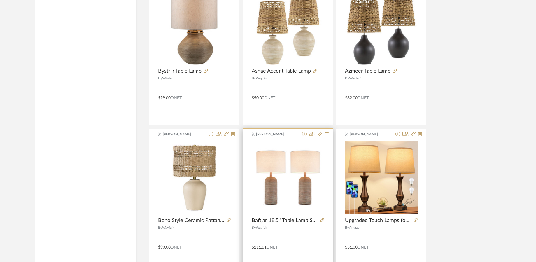
scroll to position [729, 0]
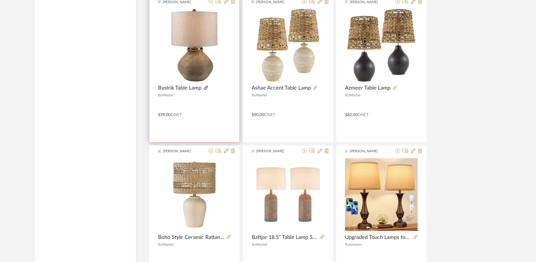
click at [205, 86] on icon at bounding box center [206, 88] width 4 height 4
